Goal: Task Accomplishment & Management: Manage account settings

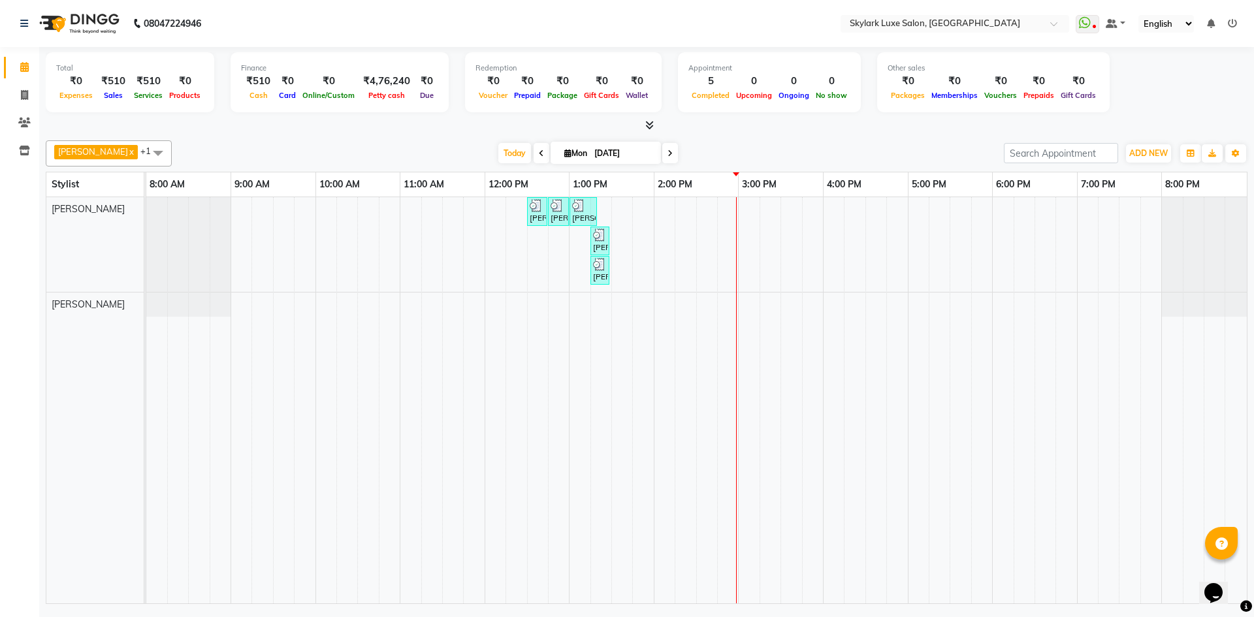
click at [622, 217] on div "[PERSON_NAME] MAM, TK01, 12:30 PM-12:45 PM, HAIR WASH 2 [PERSON_NAME], TK02, 12…" at bounding box center [696, 400] width 1100 height 406
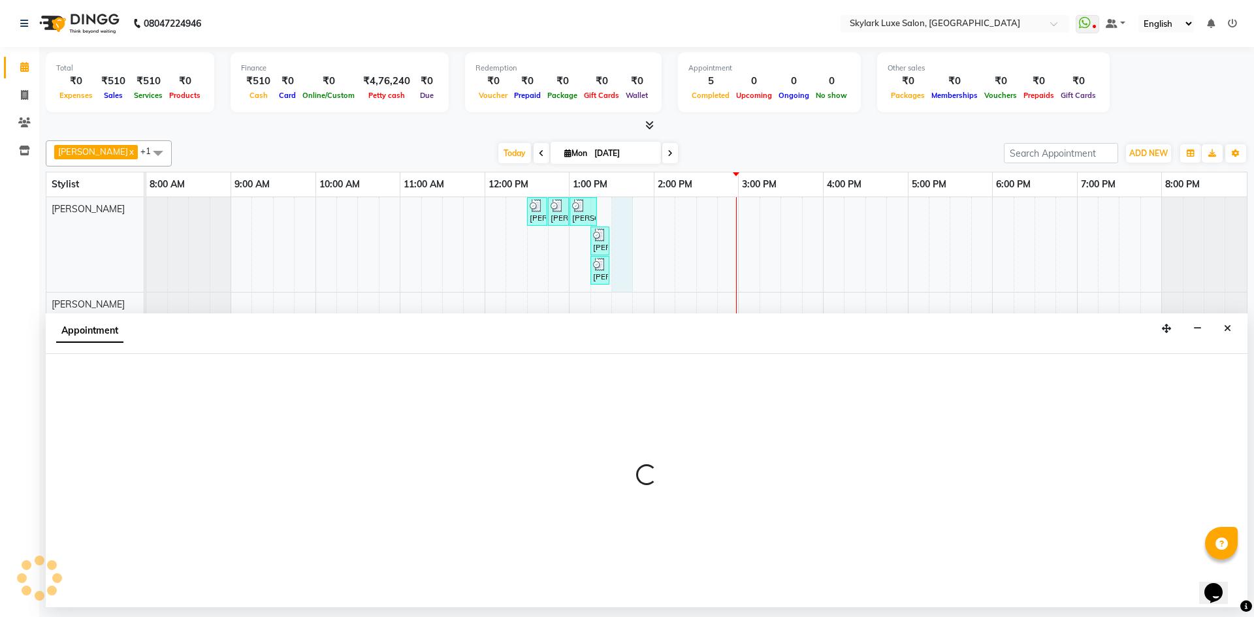
select select "85056"
select select "810"
select select "tentative"
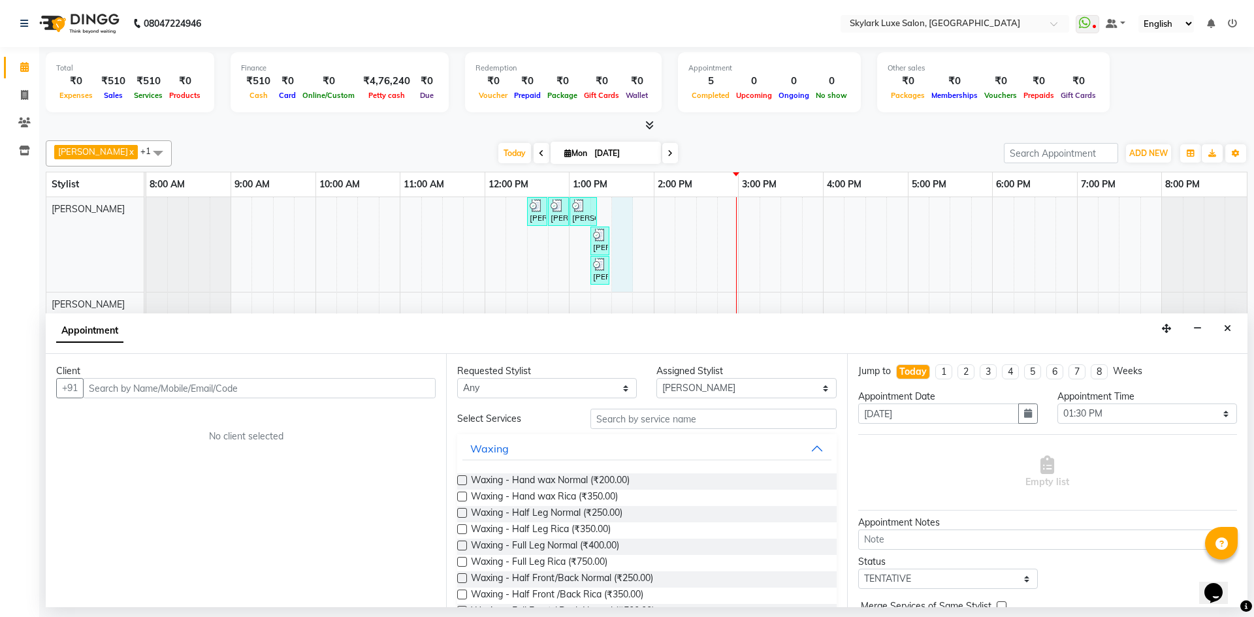
click at [723, 225] on div "[PERSON_NAME] MAM, TK01, 12:30 PM-12:45 PM, HAIR WASH 2 [PERSON_NAME], TK02, 12…" at bounding box center [696, 400] width 1100 height 406
click at [686, 216] on div "[PERSON_NAME] MAM, TK01, 12:30 PM-12:45 PM, HAIR WASH 2 [PERSON_NAME], TK02, 12…" at bounding box center [696, 400] width 1100 height 406
click at [699, 423] on input "text" at bounding box center [713, 419] width 246 height 20
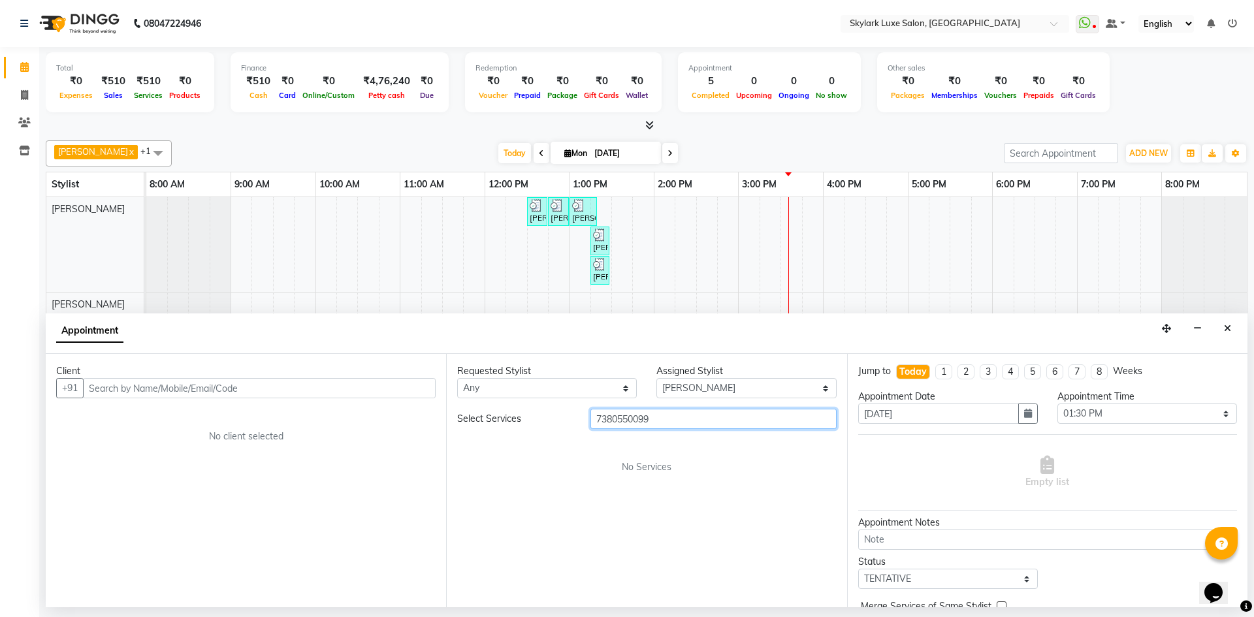
drag, startPoint x: 676, startPoint y: 413, endPoint x: 545, endPoint y: 443, distance: 135.3
click at [545, 443] on div "Select Services 7380550099 No Services" at bounding box center [646, 441] width 379 height 65
type input "7380550099"
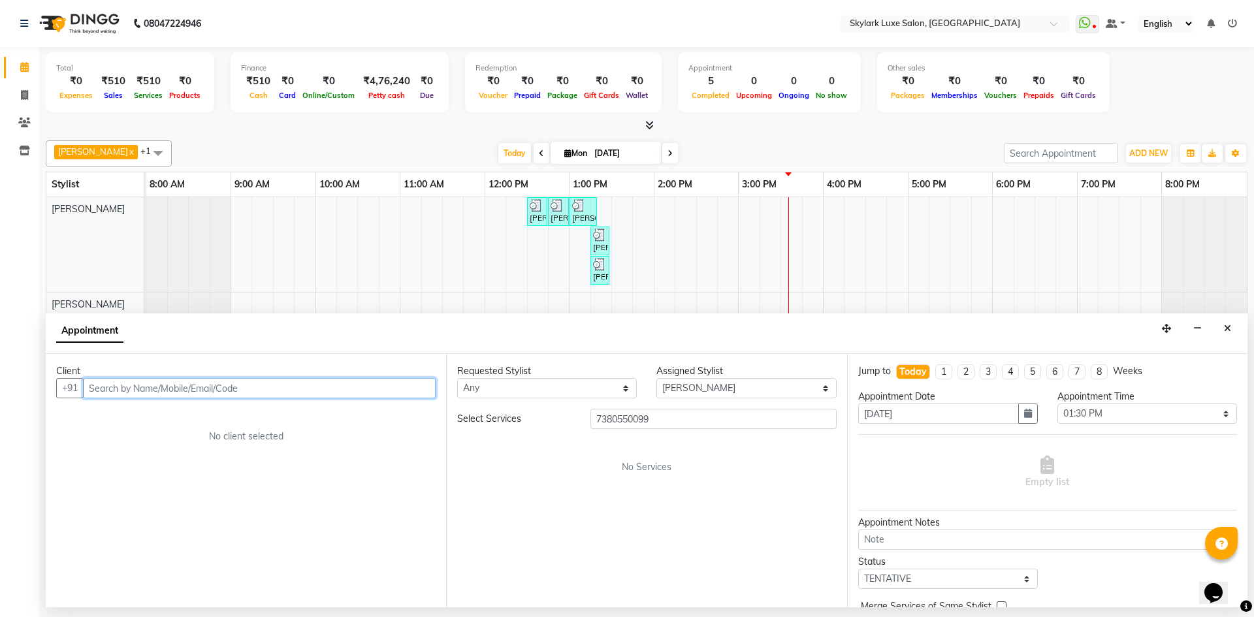
click at [185, 387] on input "text" at bounding box center [259, 388] width 353 height 20
paste input "7380550099"
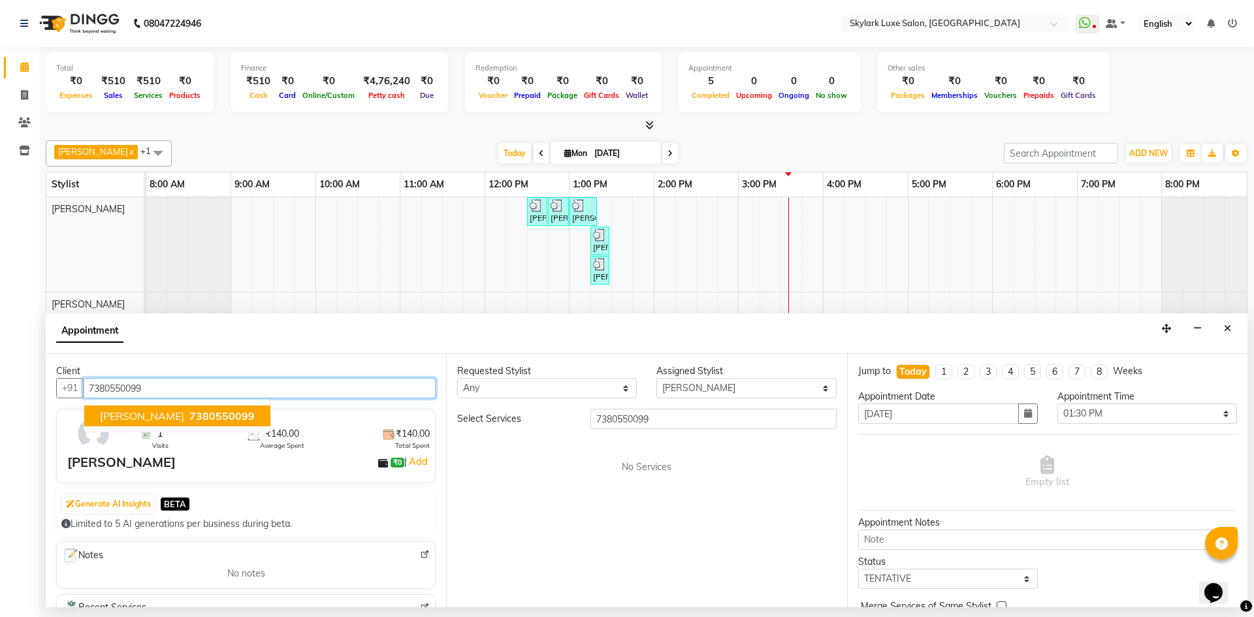
type input "7380550099"
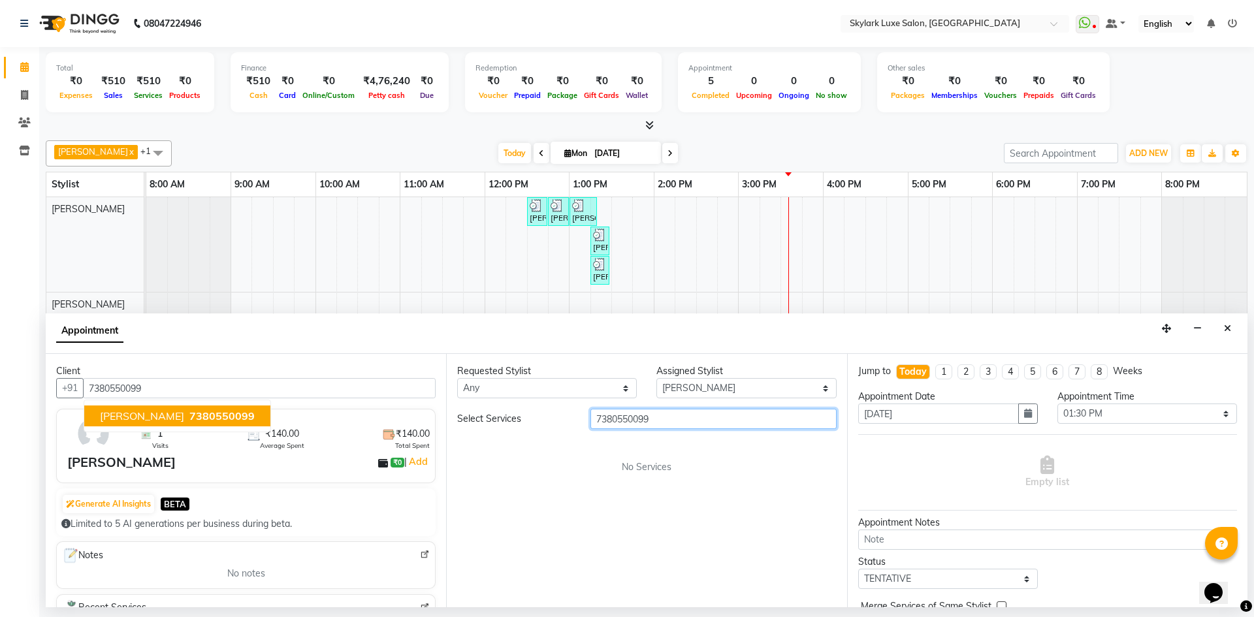
drag, startPoint x: 670, startPoint y: 415, endPoint x: 550, endPoint y: 441, distance: 122.8
click at [553, 442] on div "Select Services 7380550099 No Services" at bounding box center [646, 441] width 379 height 65
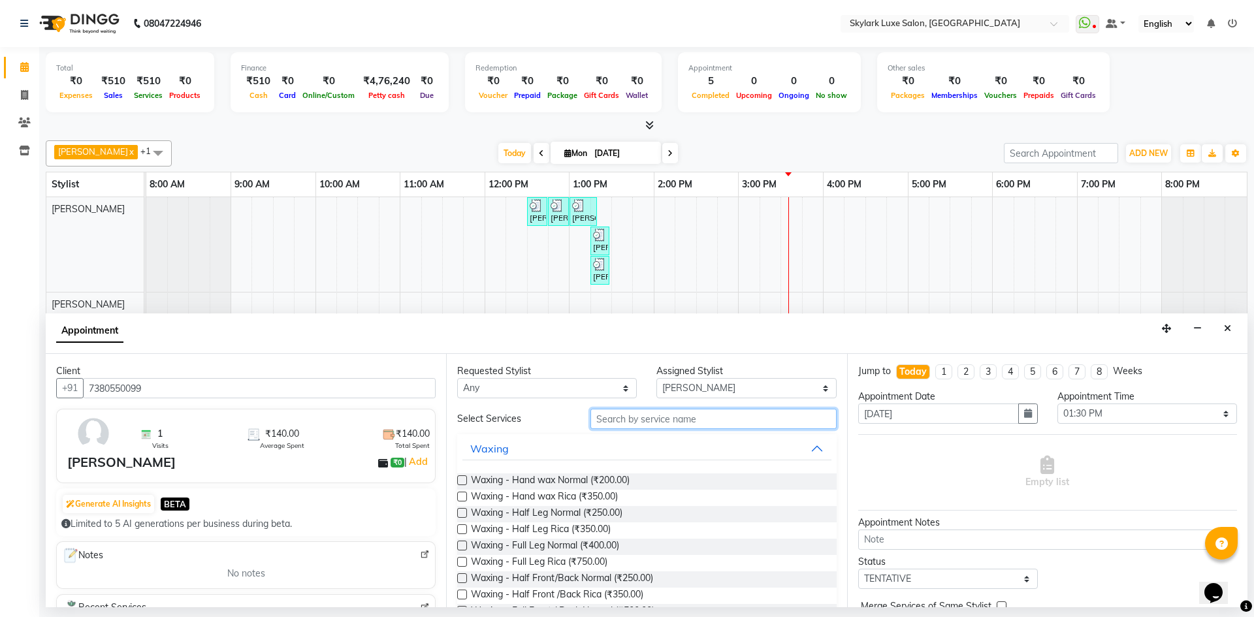
click at [666, 422] on input "text" at bounding box center [713, 419] width 246 height 20
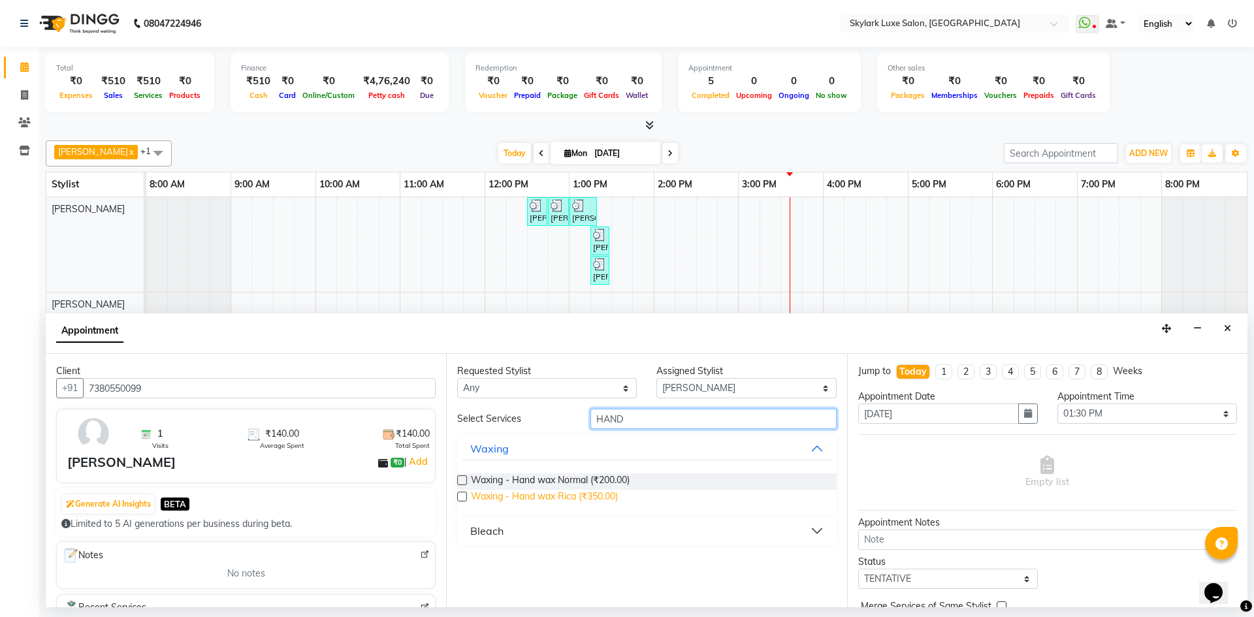
type input "HAND"
click at [545, 499] on span "Waxing - Hand wax Rica (₹350.00)" at bounding box center [544, 498] width 147 height 16
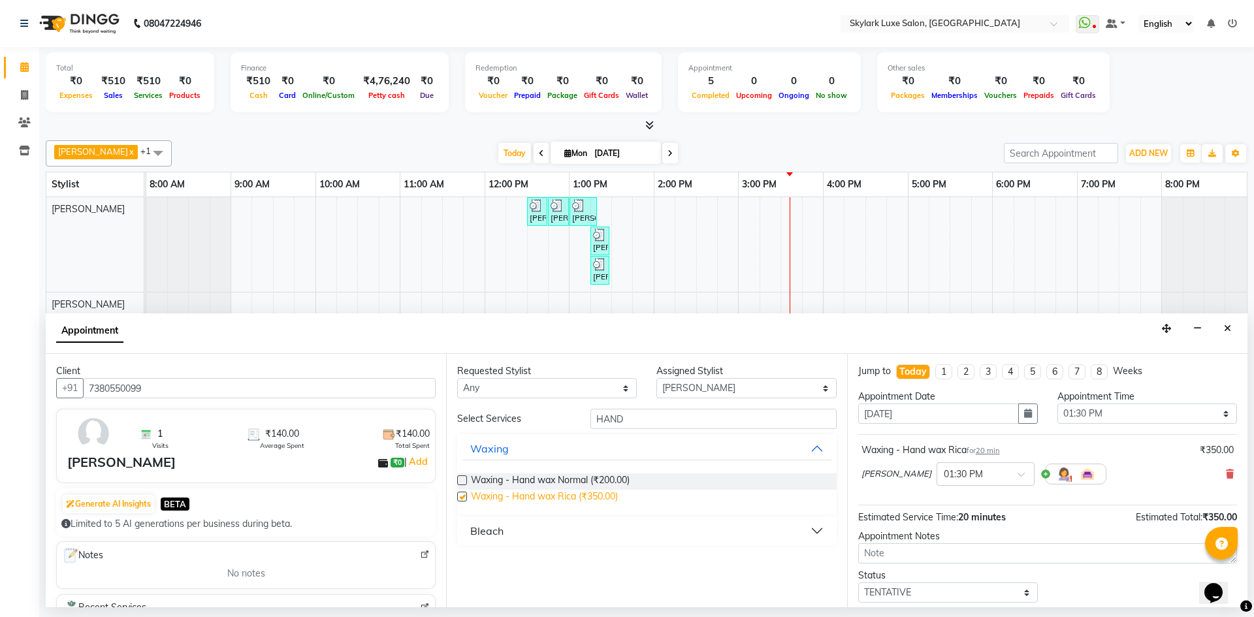
checkbox input "false"
drag, startPoint x: 637, startPoint y: 421, endPoint x: 539, endPoint y: 445, distance: 100.9
click at [539, 445] on div "Select Services HAND Waxing Waxing - Hand wax Normal (₹200.00) Waxing - Hand wa…" at bounding box center [646, 477] width 379 height 136
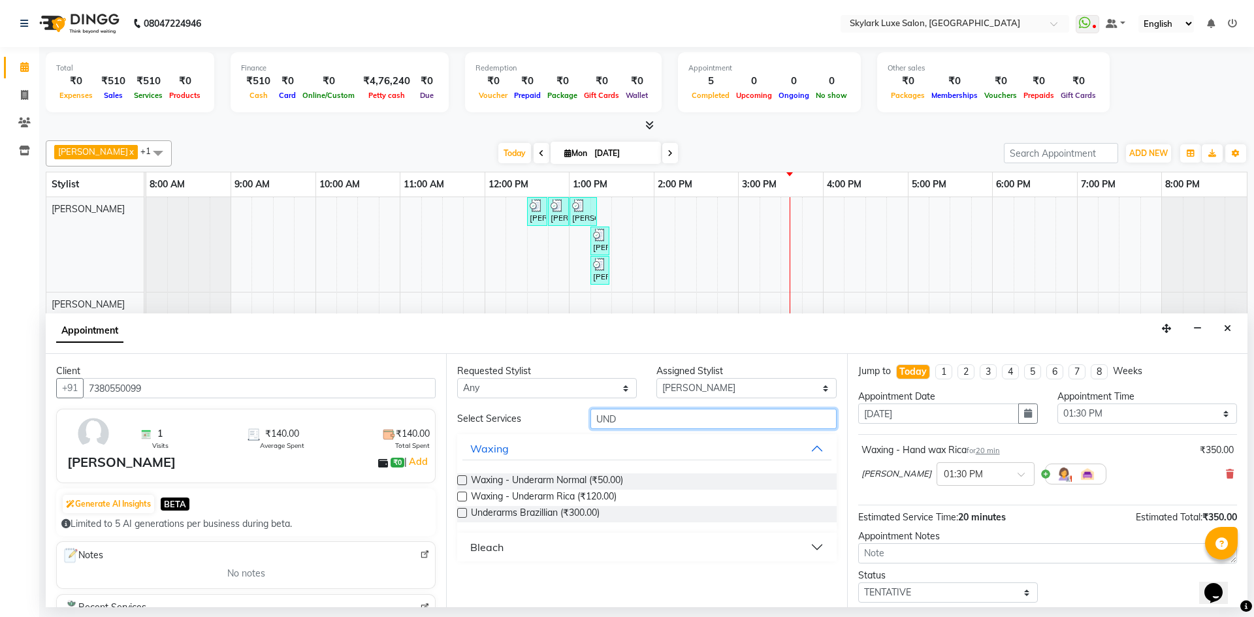
type input "UND"
click at [464, 493] on label at bounding box center [462, 497] width 10 height 10
click at [464, 494] on input "checkbox" at bounding box center [461, 498] width 8 height 8
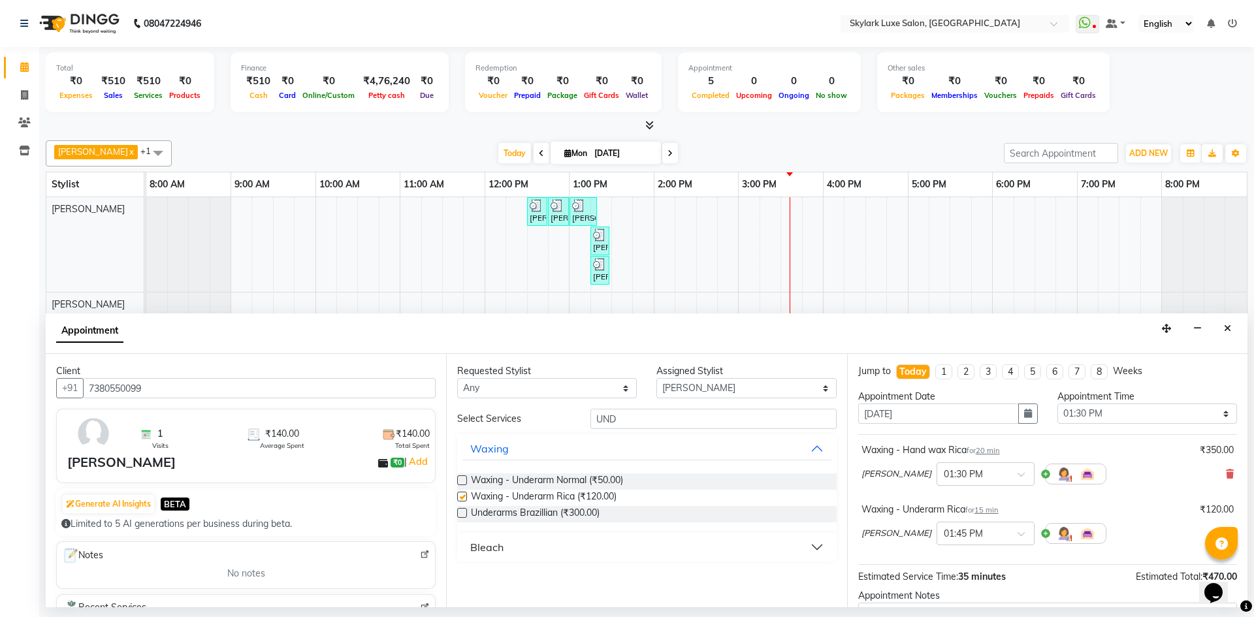
checkbox input "false"
drag, startPoint x: 625, startPoint y: 420, endPoint x: 527, endPoint y: 431, distance: 99.2
click at [527, 431] on div "Select Services UND Waxing Waxing - Underarm Normal (₹50.00) Waxing - Underarm …" at bounding box center [646, 485] width 379 height 153
type input "D TAN"
click at [460, 497] on label at bounding box center [462, 497] width 10 height 10
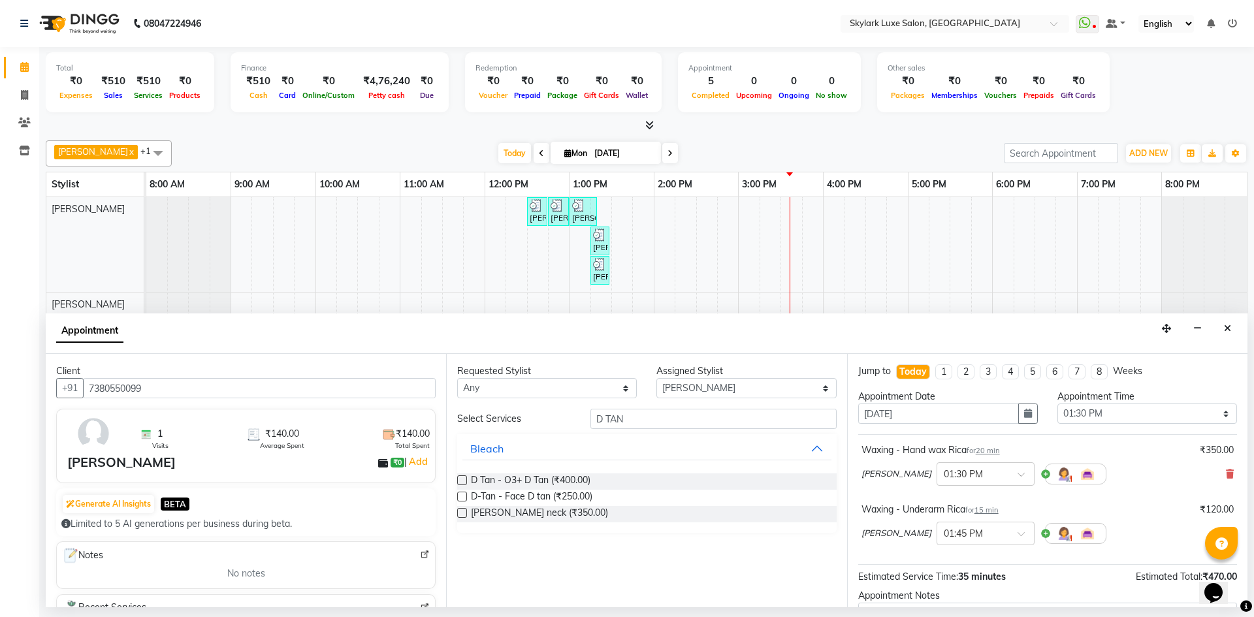
click at [460, 497] on input "checkbox" at bounding box center [461, 498] width 8 height 8
checkbox input "false"
drag, startPoint x: 648, startPoint y: 407, endPoint x: 452, endPoint y: 462, distance: 202.8
click at [452, 462] on div "Requested Stylist Any [PERSON_NAME] [PERSON_NAME] wasu Assigned Stylist Select …" at bounding box center [646, 480] width 400 height 253
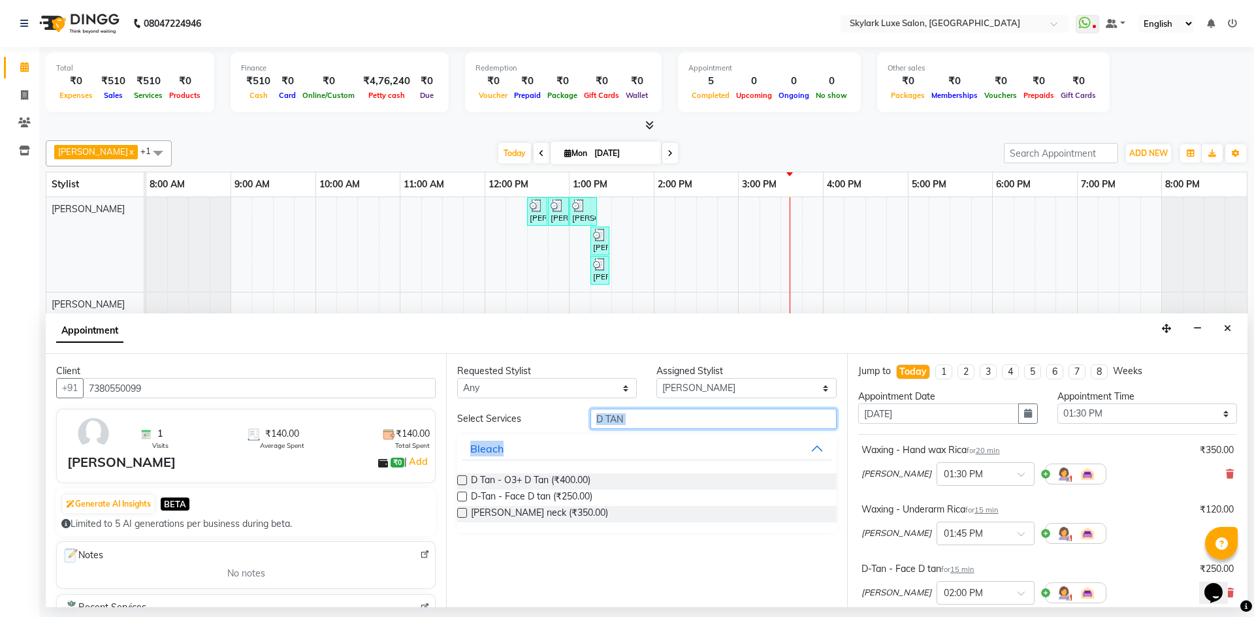
click at [631, 420] on input "D TAN" at bounding box center [713, 419] width 246 height 20
drag, startPoint x: 631, startPoint y: 420, endPoint x: 591, endPoint y: 427, distance: 41.0
click at [591, 427] on input "D TAN" at bounding box center [713, 419] width 246 height 20
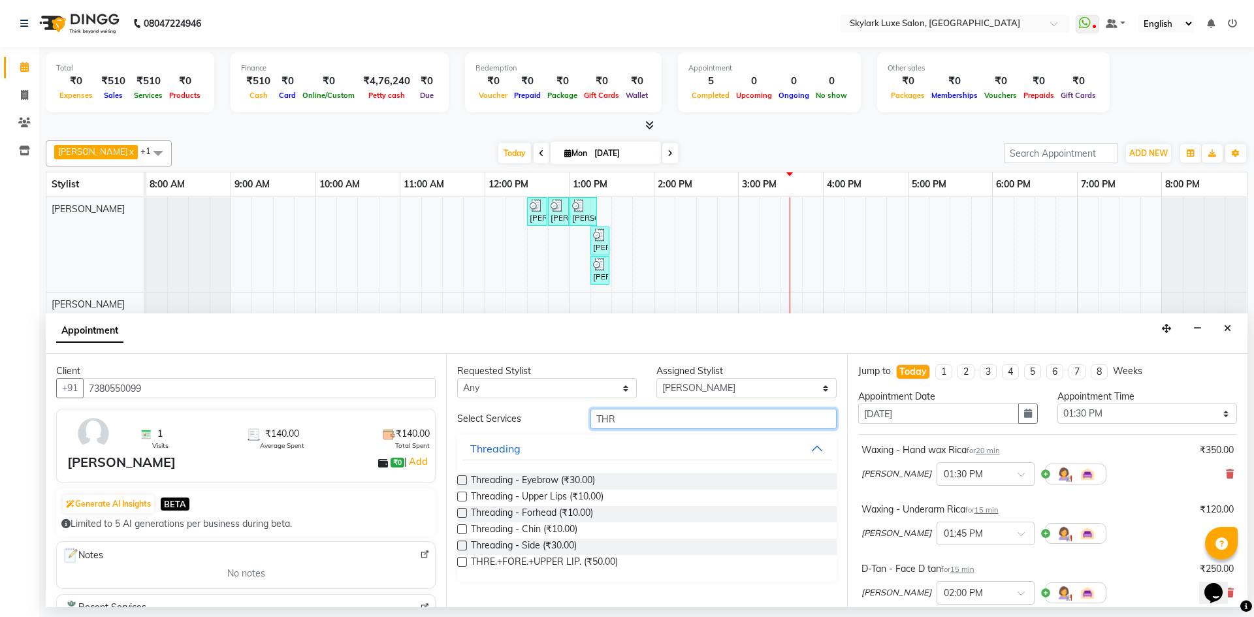
type input "THR"
click at [460, 478] on label at bounding box center [462, 480] width 10 height 10
click at [460, 478] on input "checkbox" at bounding box center [461, 481] width 8 height 8
checkbox input "false"
click at [462, 511] on label at bounding box center [462, 513] width 10 height 10
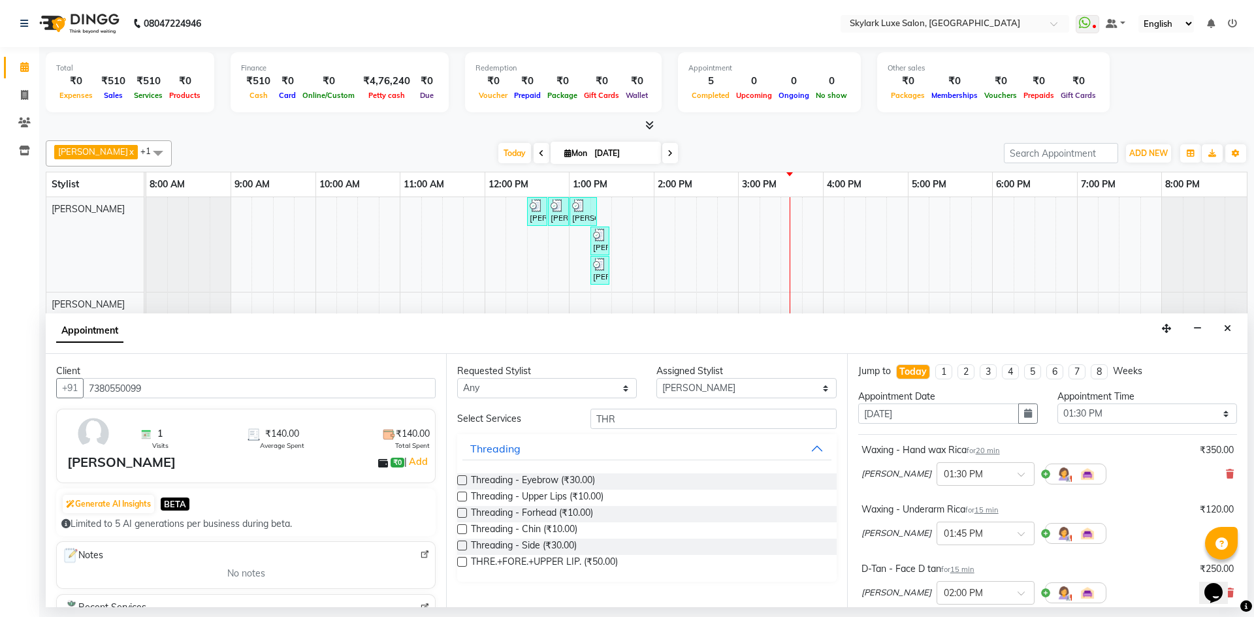
click at [462, 511] on input "checkbox" at bounding box center [461, 514] width 8 height 8
checkbox input "false"
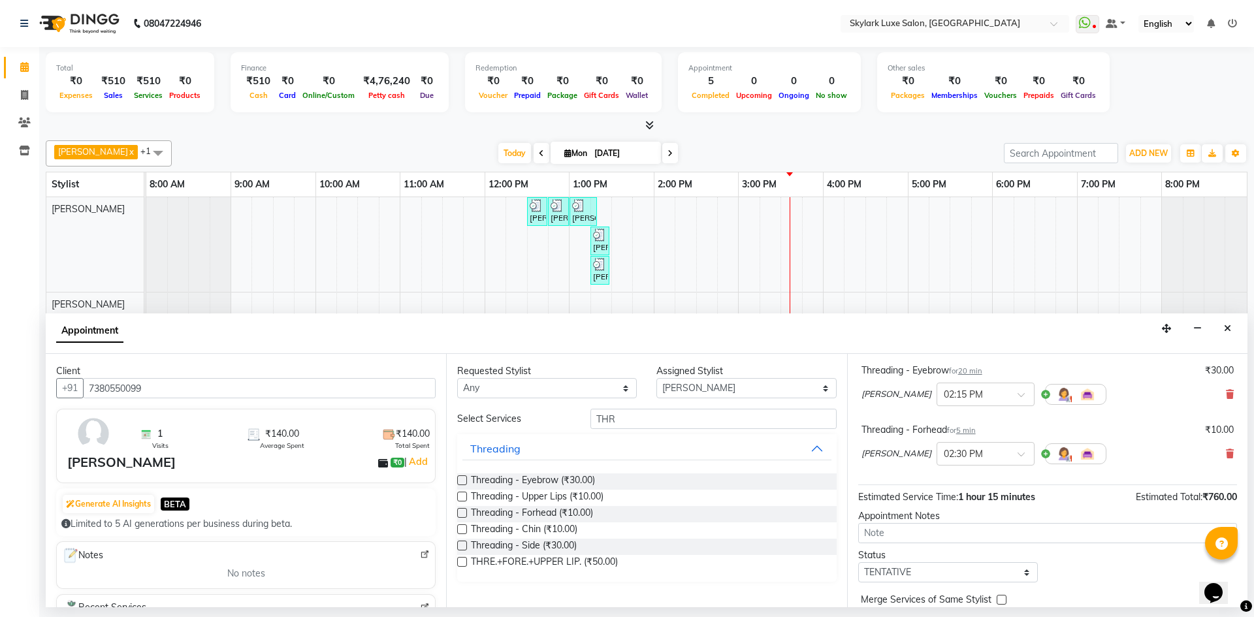
scroll to position [261, 0]
click at [917, 565] on select "Select TENTATIVE CONFIRM CHECK-IN UPCOMING" at bounding box center [948, 569] width 180 height 20
select select "check-in"
click at [858, 559] on select "Select TENTATIVE CONFIRM CHECK-IN UPCOMING" at bounding box center [948, 569] width 180 height 20
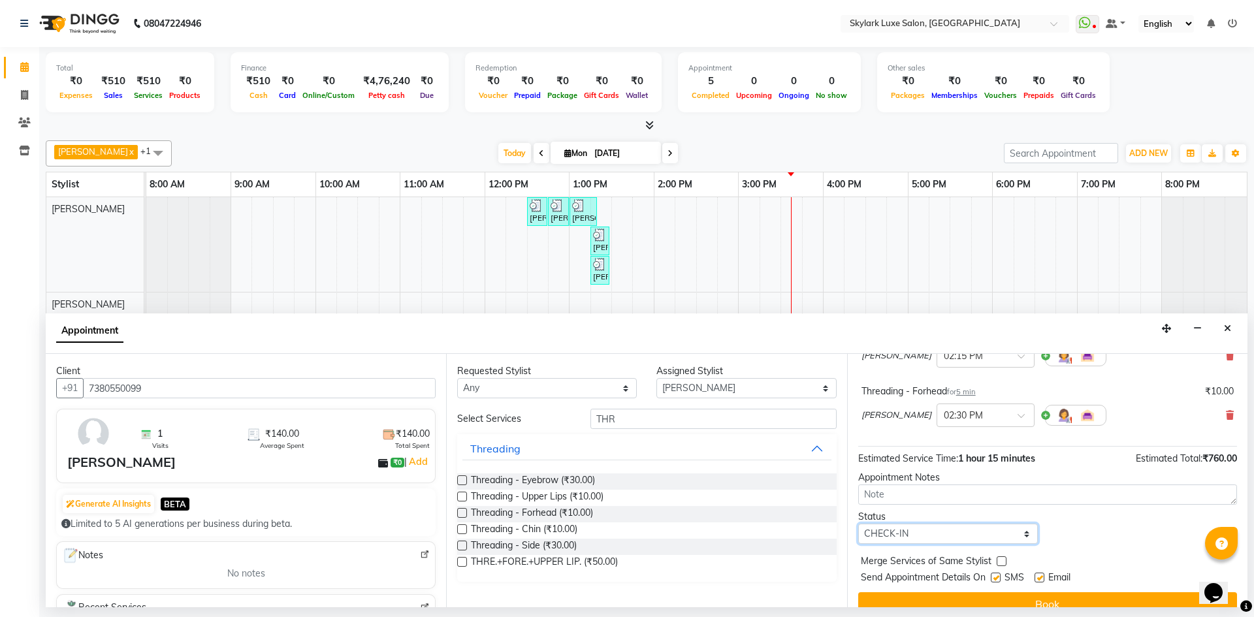
scroll to position [315, 0]
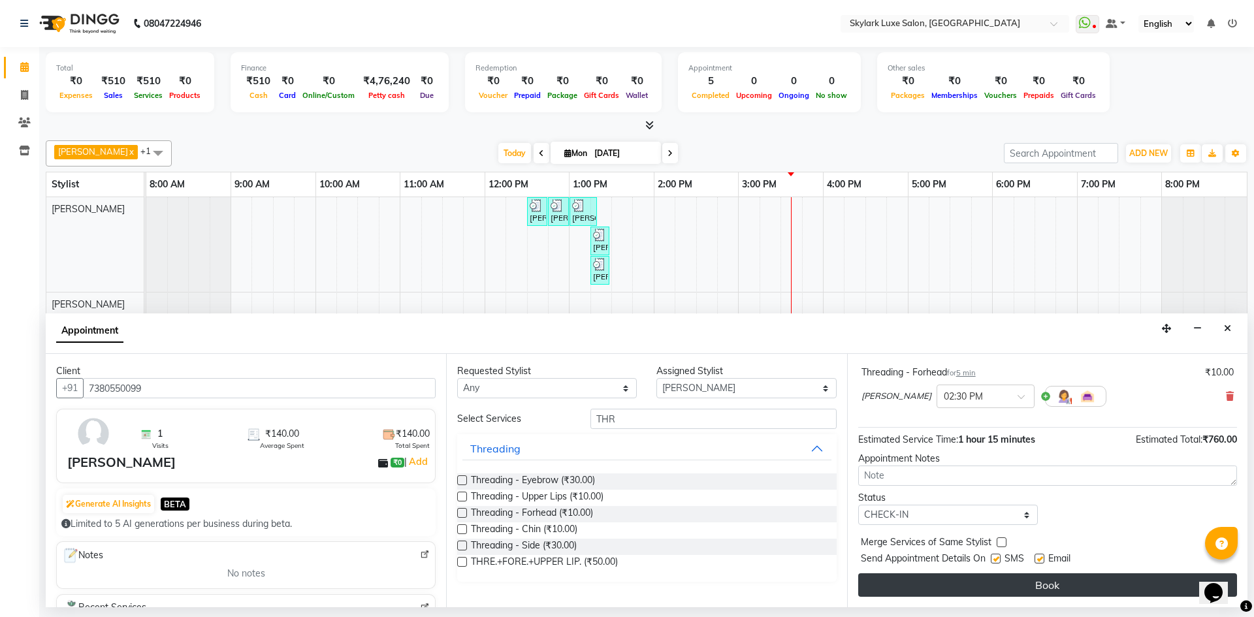
click at [962, 583] on button "Book" at bounding box center [1047, 585] width 379 height 24
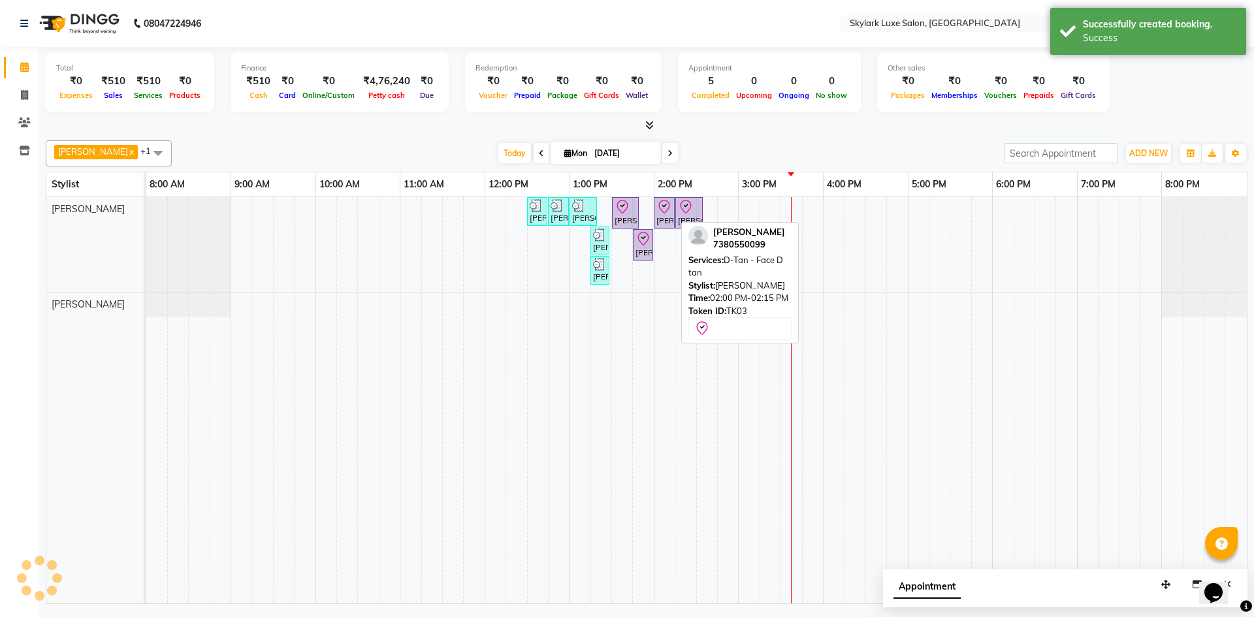
click at [661, 209] on icon at bounding box center [664, 207] width 16 height 16
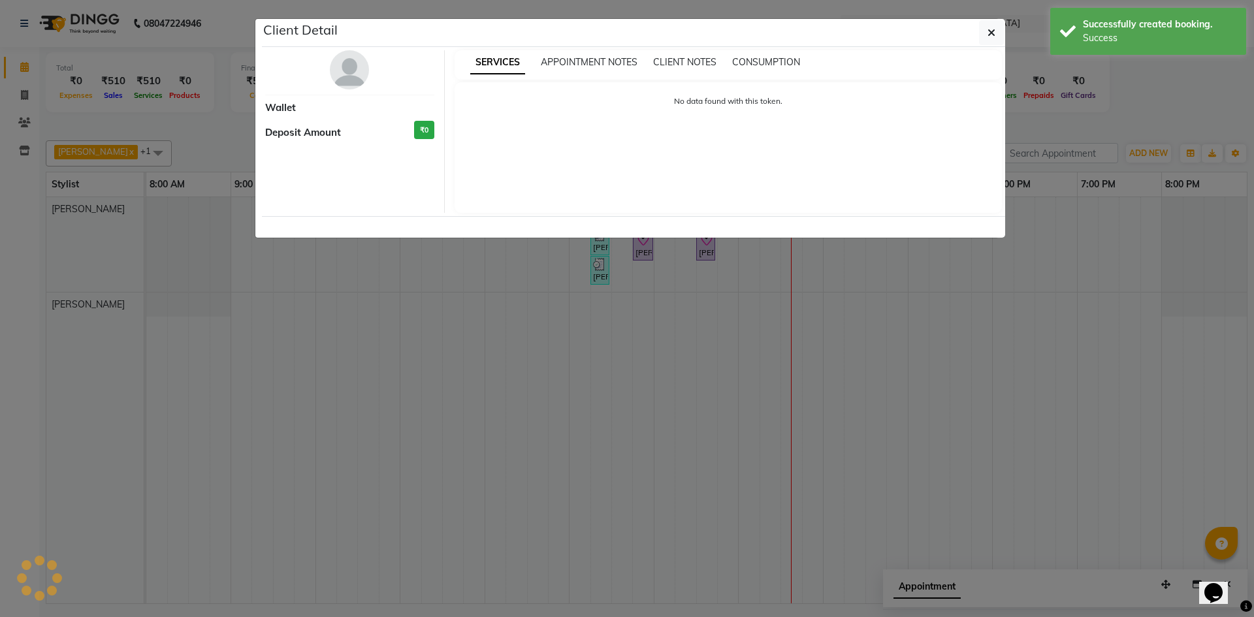
select select "8"
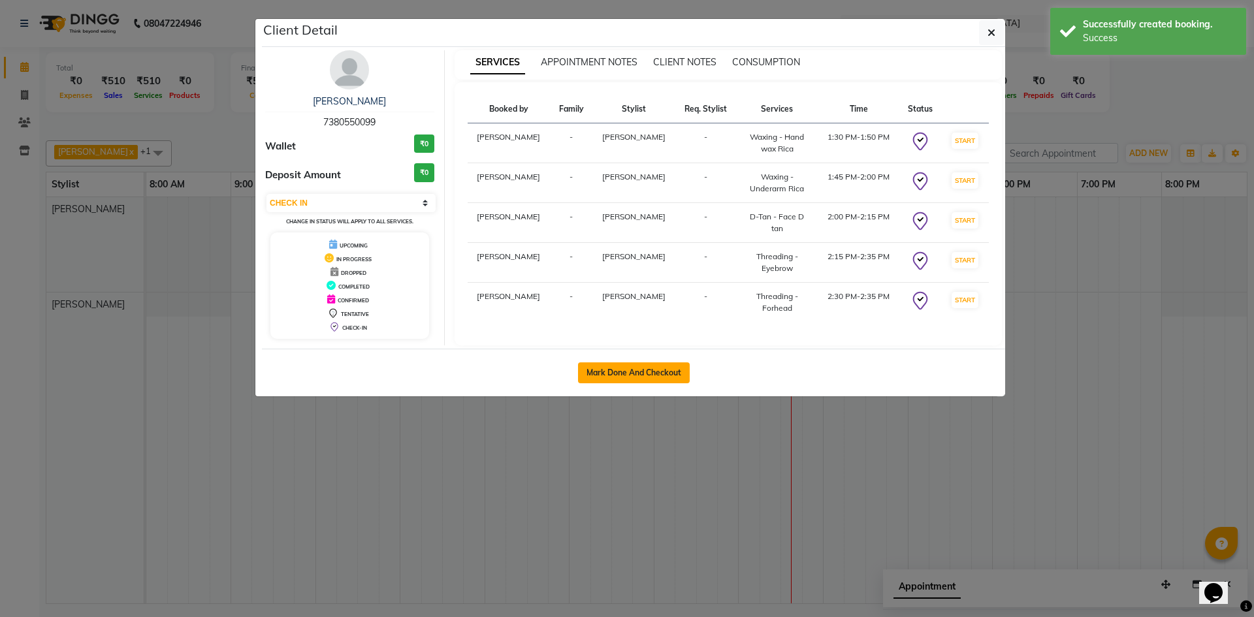
click at [650, 366] on button "Mark Done And Checkout" at bounding box center [634, 372] width 112 height 21
select select "service"
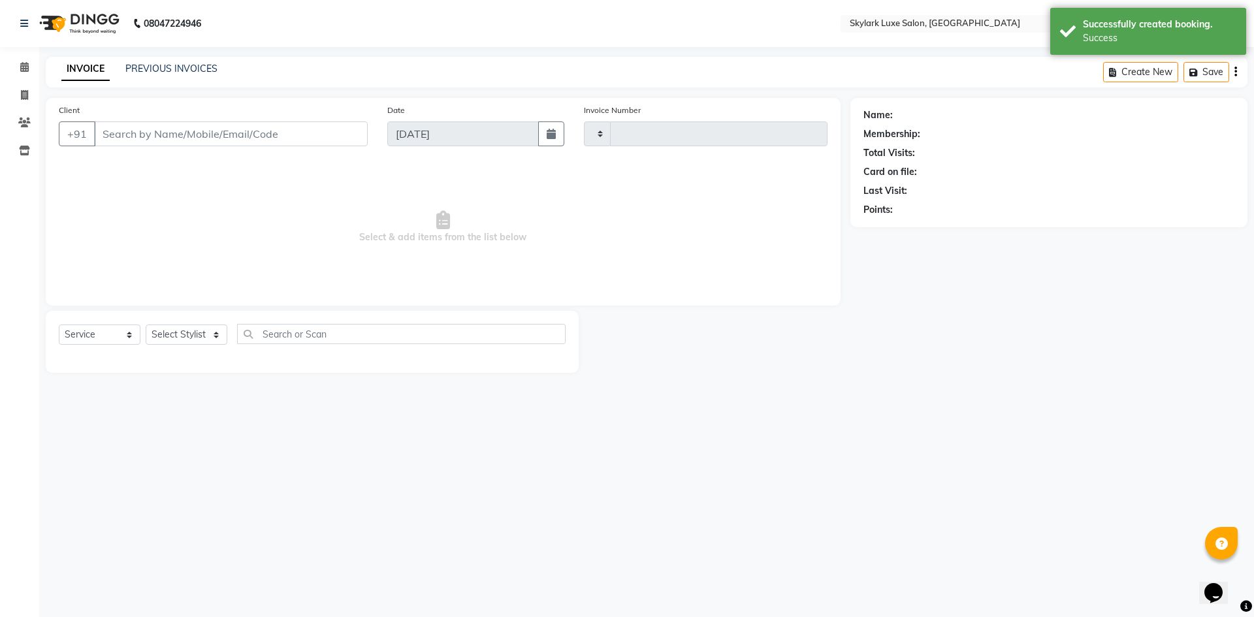
type input "0499"
select select "8191"
type input "7380550099"
select select "85056"
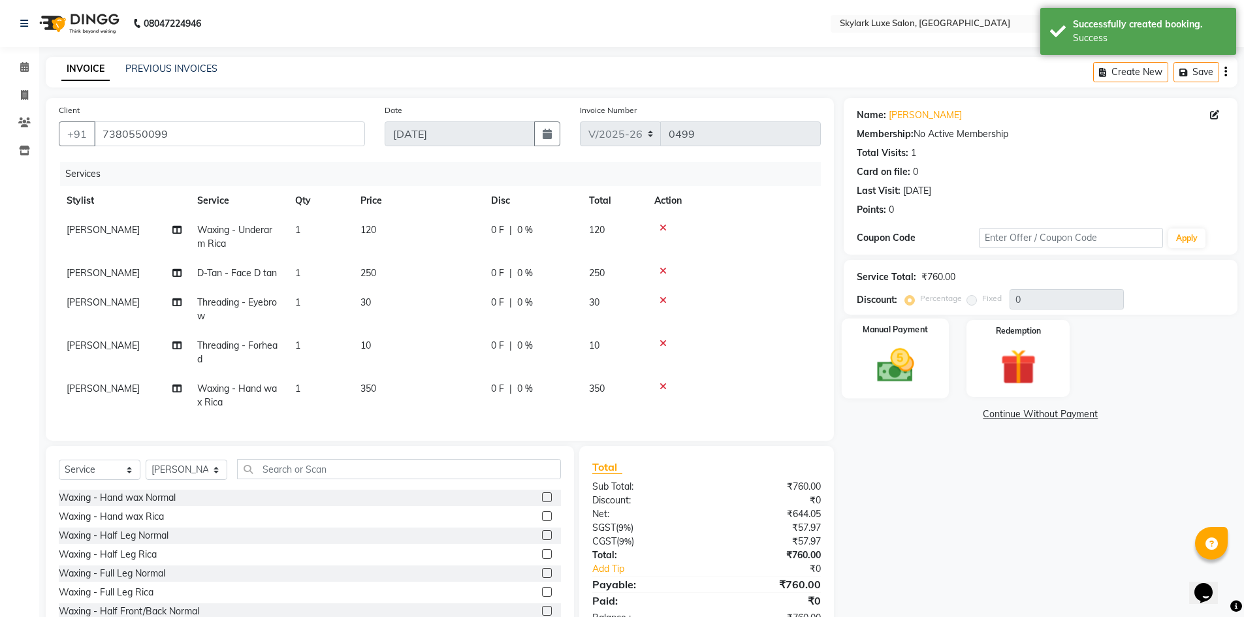
click at [888, 368] on img at bounding box center [895, 365] width 60 height 42
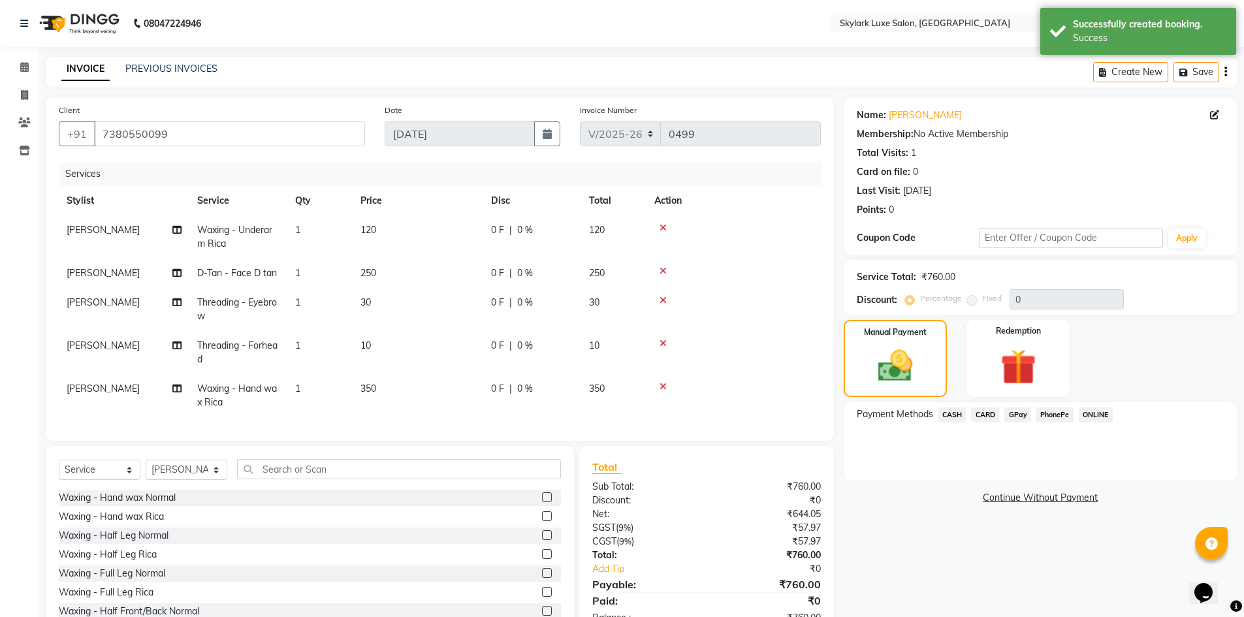
click at [1011, 418] on span "GPay" at bounding box center [1017, 414] width 27 height 15
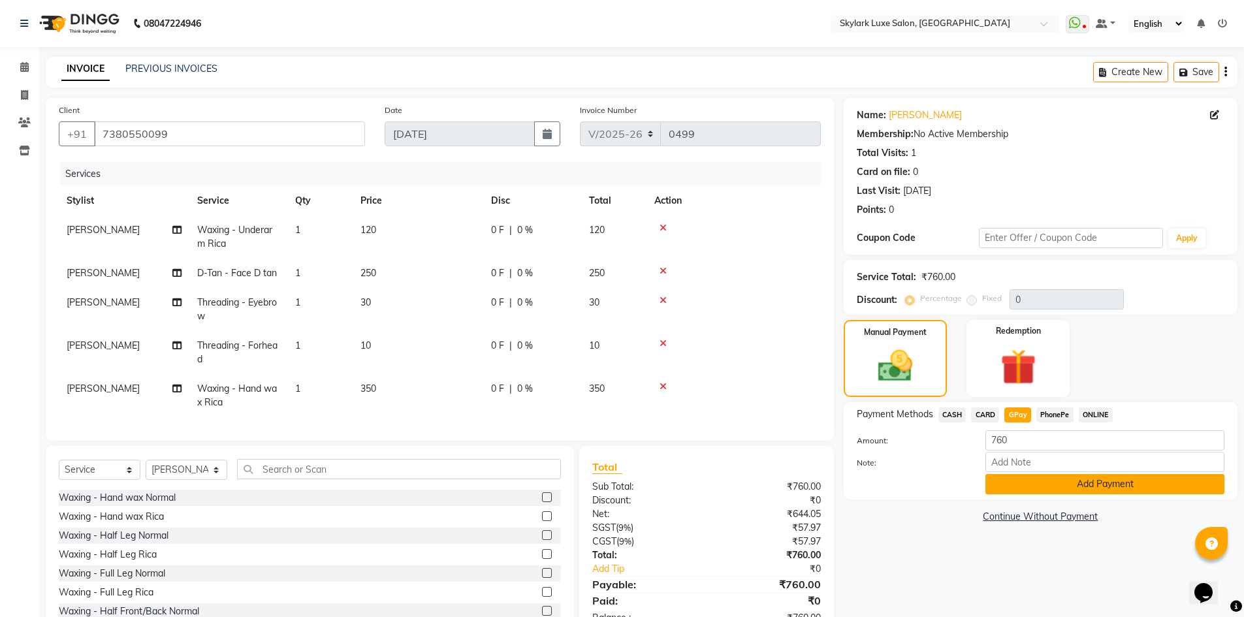
click at [1029, 482] on button "Add Payment" at bounding box center [1104, 484] width 239 height 20
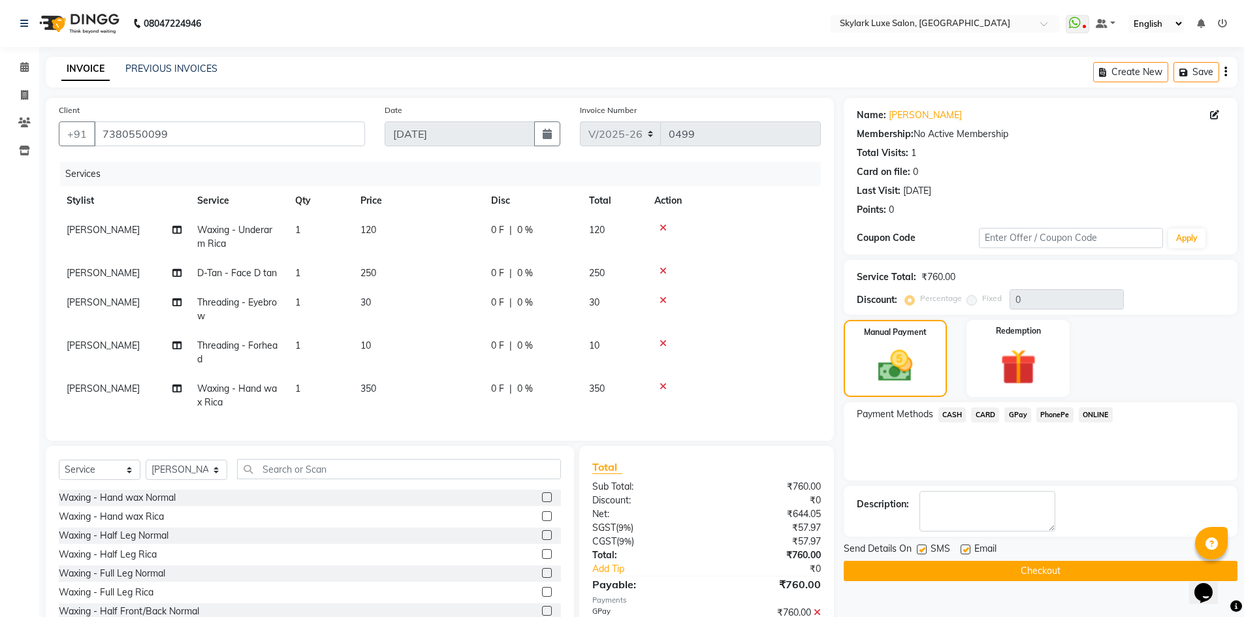
click at [1011, 573] on button "Checkout" at bounding box center [1041, 571] width 394 height 20
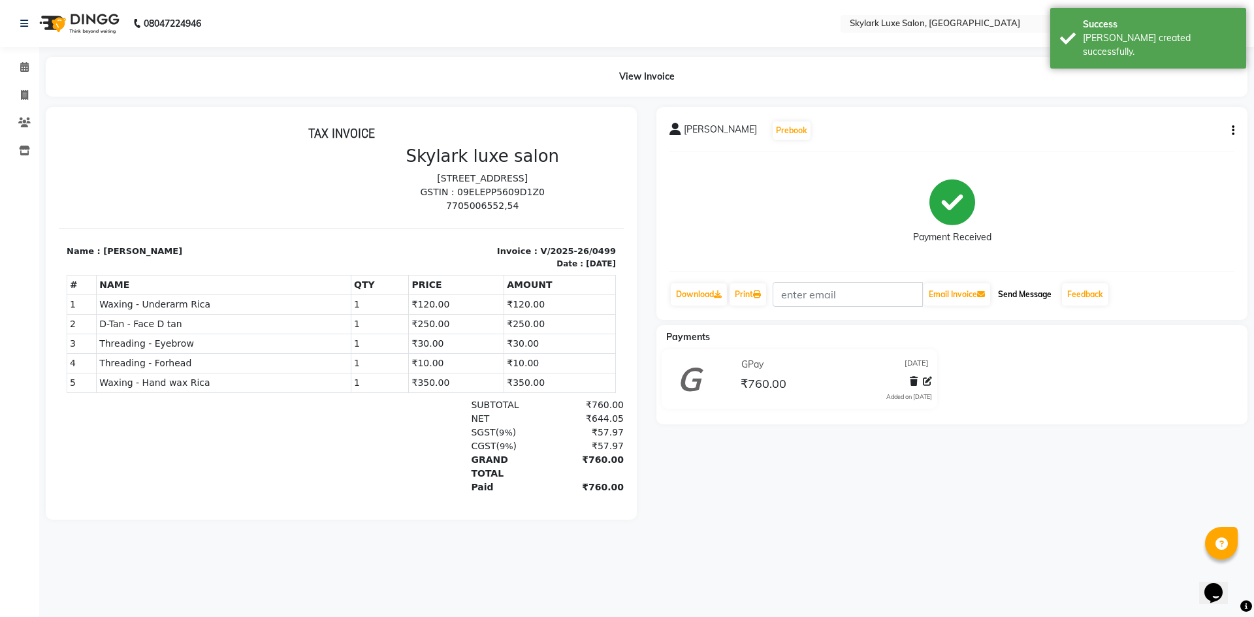
click at [1026, 298] on button "Send Message" at bounding box center [1024, 294] width 64 height 22
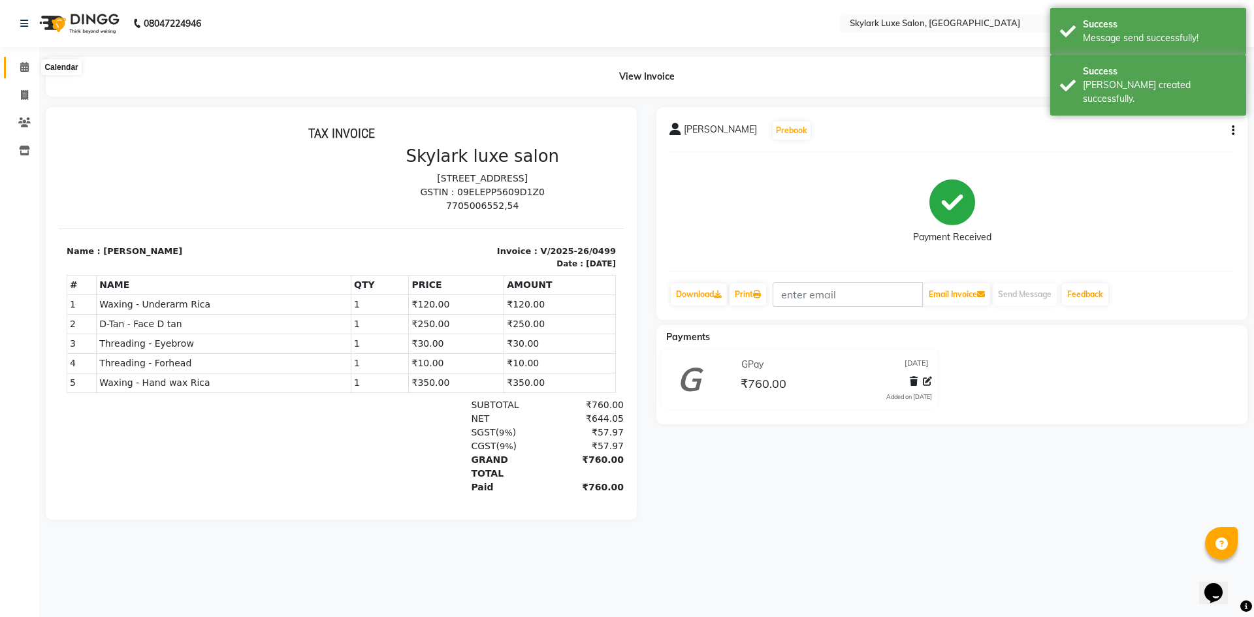
click at [22, 69] on icon at bounding box center [24, 67] width 8 height 10
